Goal: Navigation & Orientation: Find specific page/section

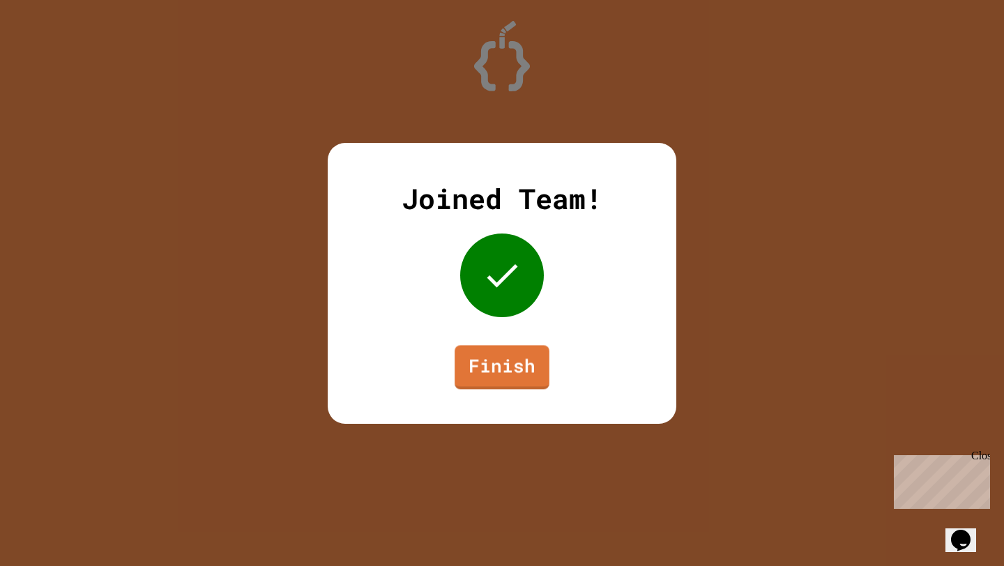
click at [494, 371] on link "Finish" at bounding box center [502, 367] width 95 height 44
click at [497, 352] on link "Finish" at bounding box center [502, 365] width 88 height 46
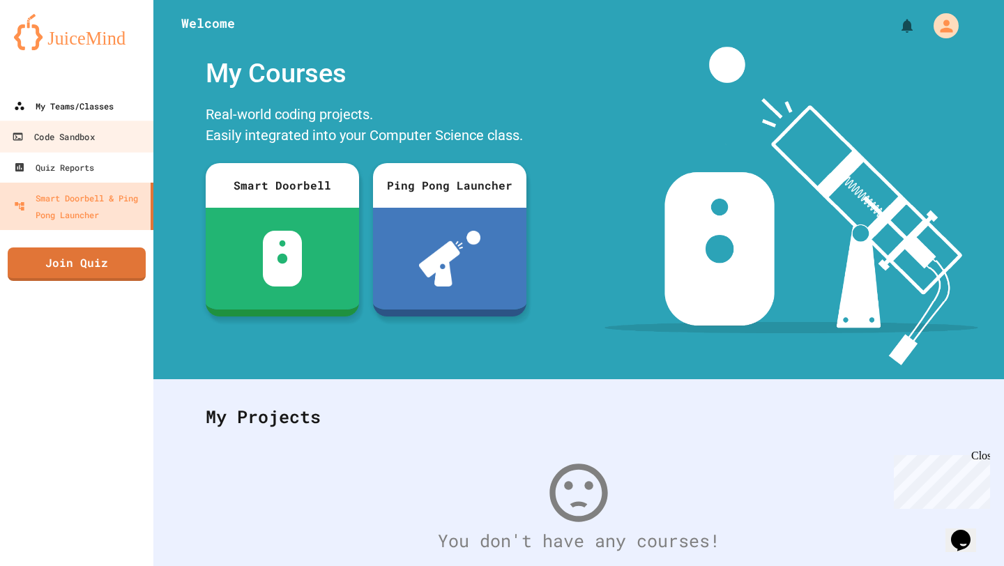
click at [80, 115] on link "My Teams/Classes" at bounding box center [76, 106] width 153 height 31
